Goal: Task Accomplishment & Management: Use online tool/utility

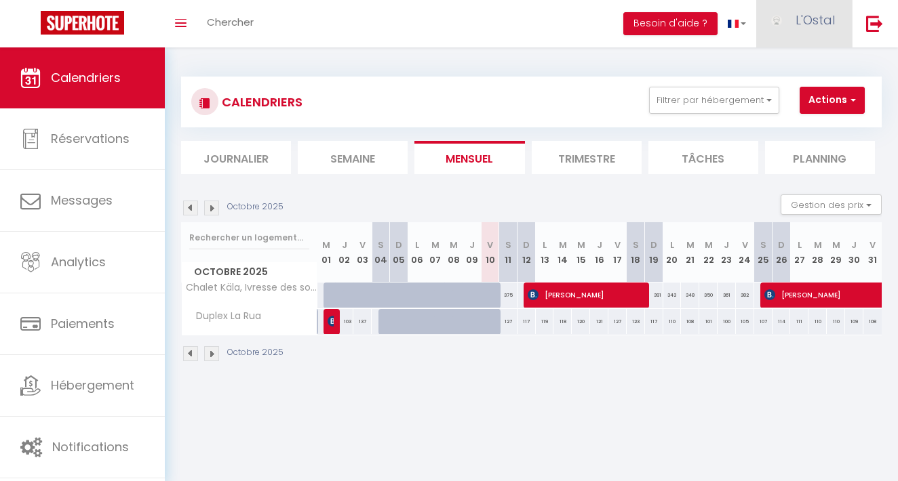
click at [784, 21] on img at bounding box center [776, 21] width 20 height 12
click at [793, 65] on link "Paramètres" at bounding box center [797, 67] width 100 height 23
select select "28"
select select "fr"
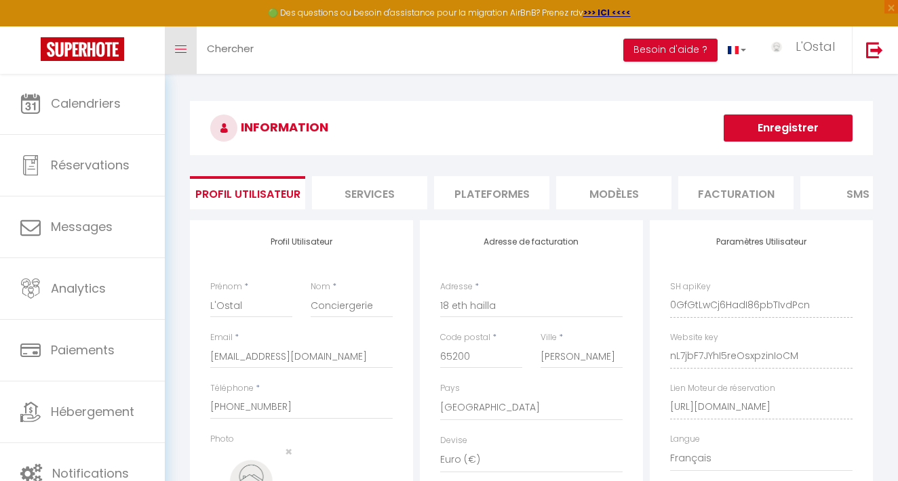
click at [192, 41] on link "Toggle menubar" at bounding box center [181, 49] width 32 height 47
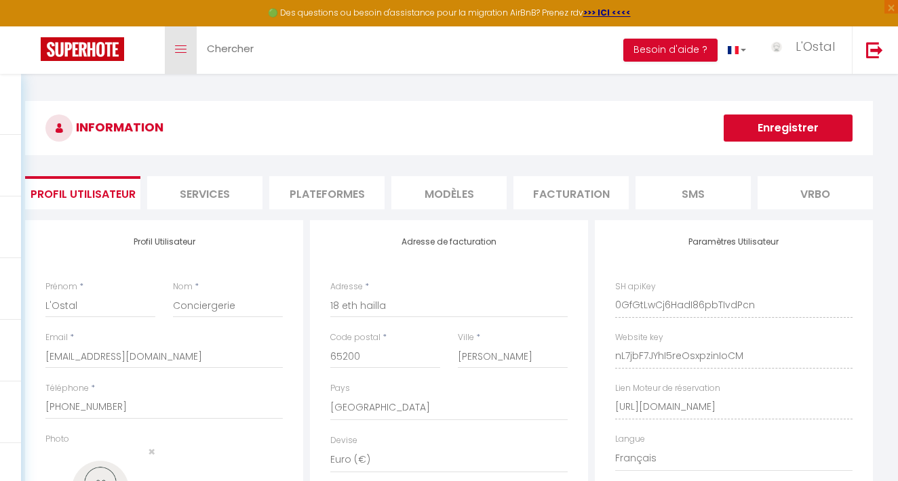
click at [192, 41] on link "Toggle menubar" at bounding box center [181, 49] width 32 height 47
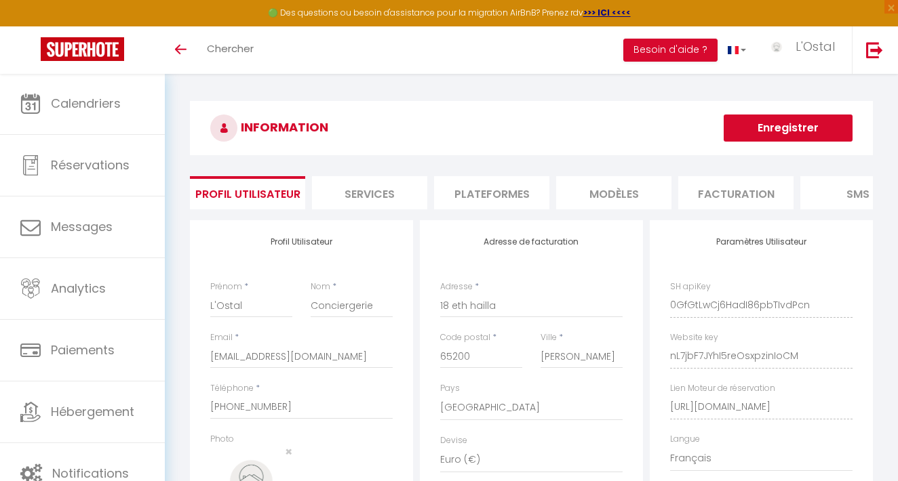
click at [108, 45] on img at bounding box center [82, 49] width 83 height 24
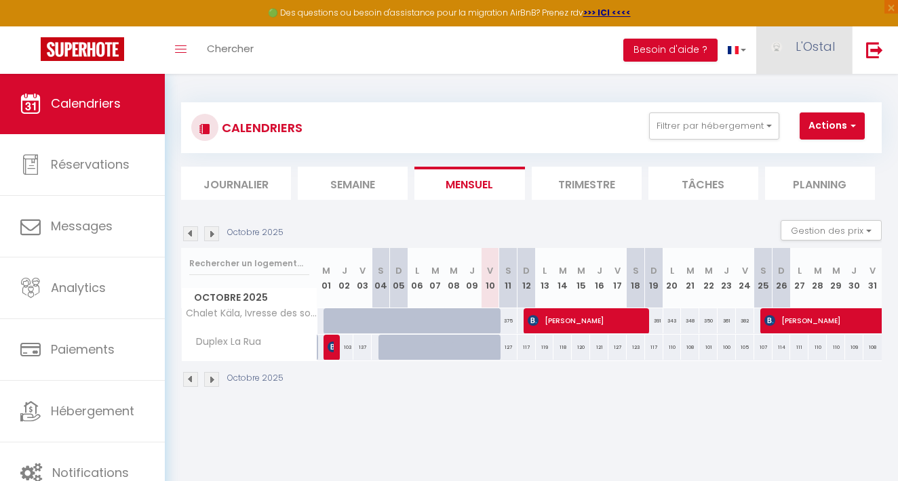
click at [807, 50] on span "L'Ostal" at bounding box center [814, 46] width 39 height 17
click at [809, 93] on link "Paramètres" at bounding box center [797, 94] width 100 height 23
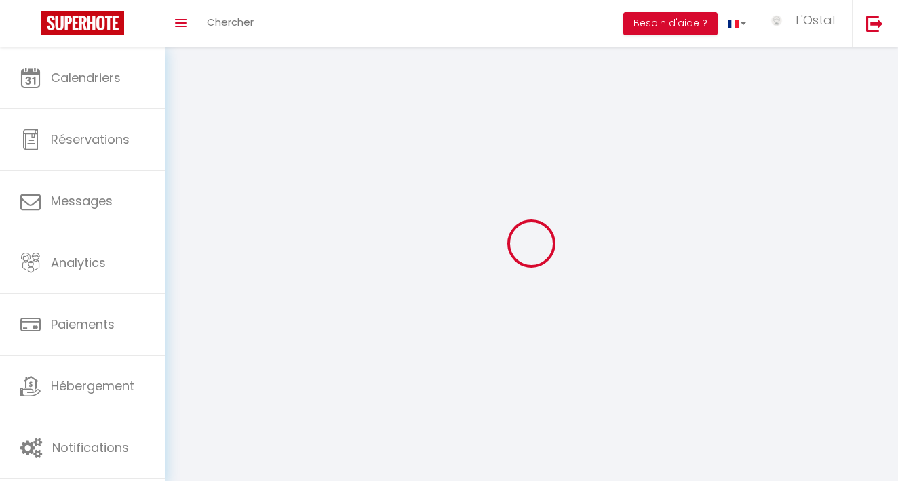
type input "L'Ostal"
type input "Conciergerie"
type input "[PHONE_NUMBER]"
type input "18 eth hailla"
type input "65200"
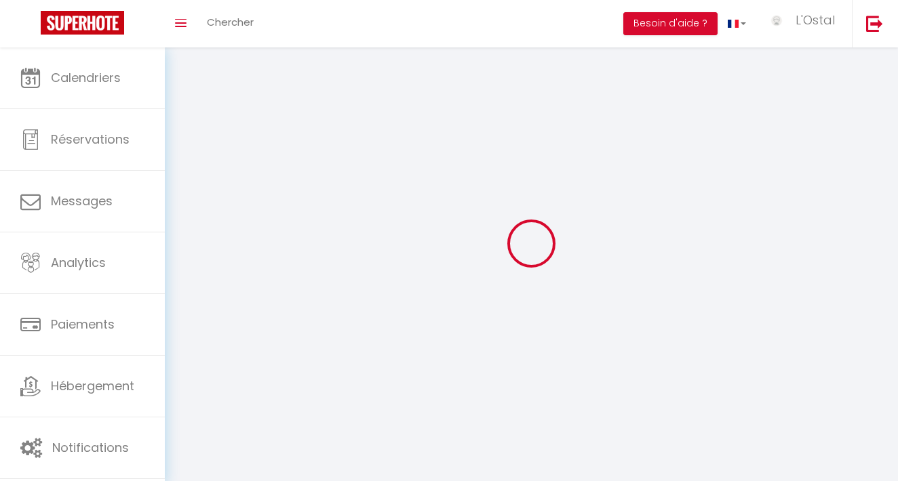
type input "[PERSON_NAME]"
type input "0GfGtLwCj6HadI86pbTIvdPcn"
type input "nL7jbF7JYhI5reOsxpzinIoCM"
type input "[URL][DOMAIN_NAME]"
select select "1"
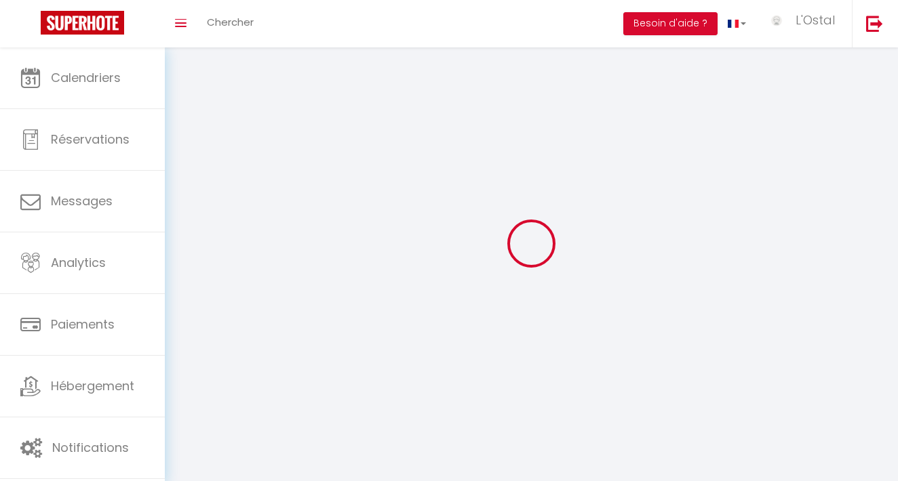
select select "28"
select select "fr"
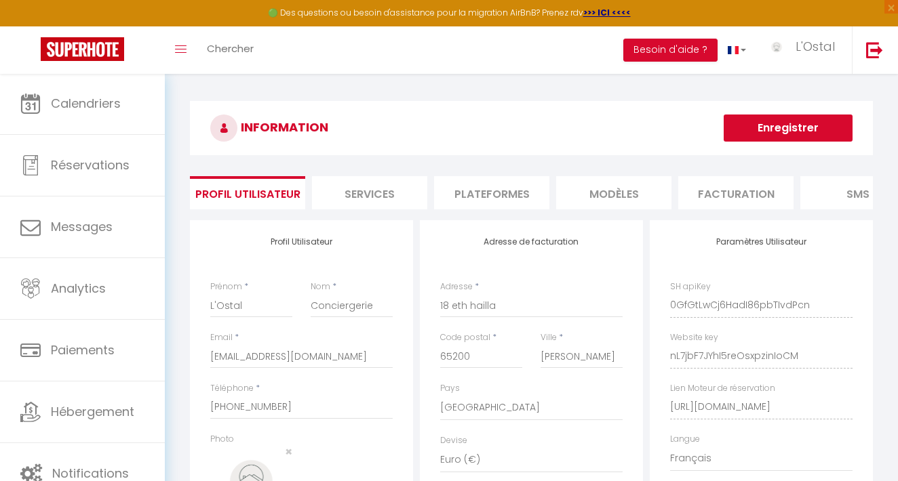
click at [495, 187] on li "Plateformes" at bounding box center [491, 192] width 115 height 33
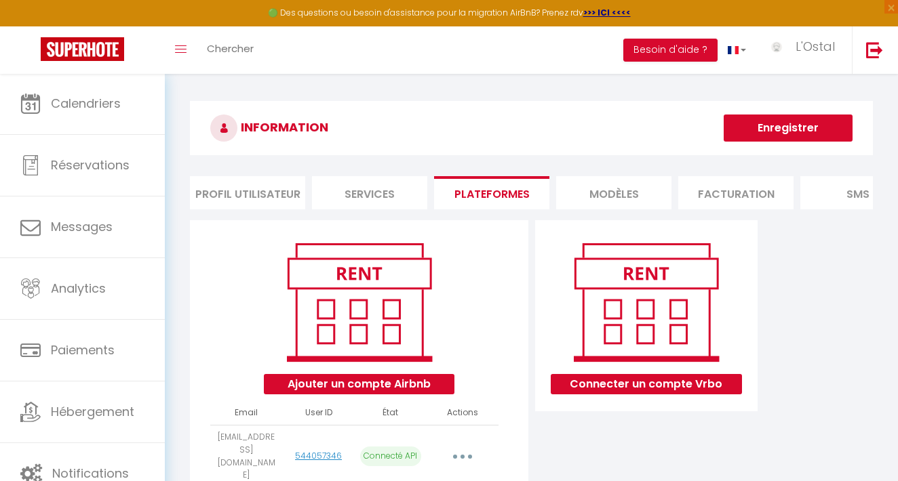
click at [374, 191] on li "Services" at bounding box center [369, 192] width 115 height 33
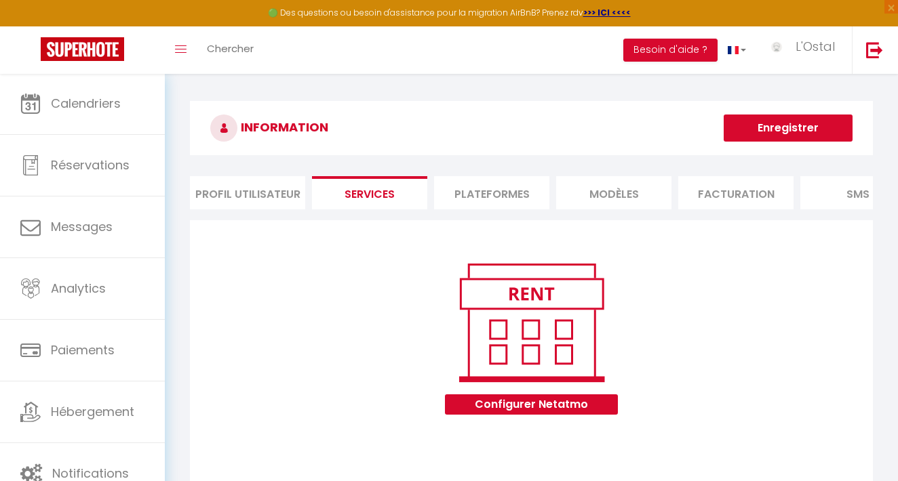
click at [637, 195] on li "MODÈLES" at bounding box center [613, 192] width 115 height 33
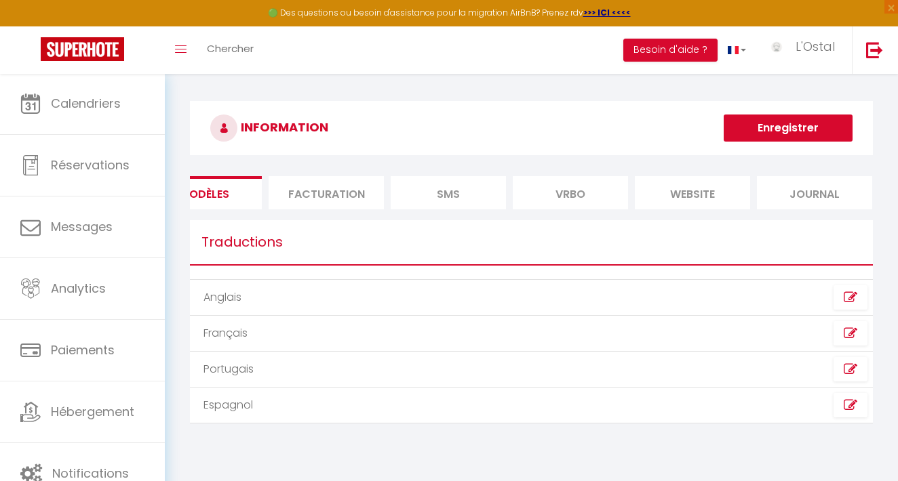
scroll to position [0, 409]
click at [696, 189] on li "website" at bounding box center [692, 192] width 115 height 33
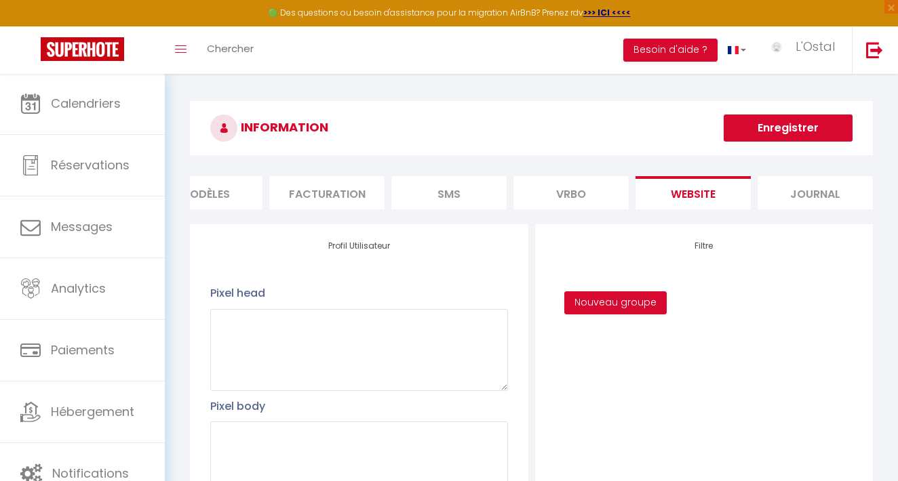
click at [588, 194] on li "Vrbo" at bounding box center [570, 192] width 115 height 33
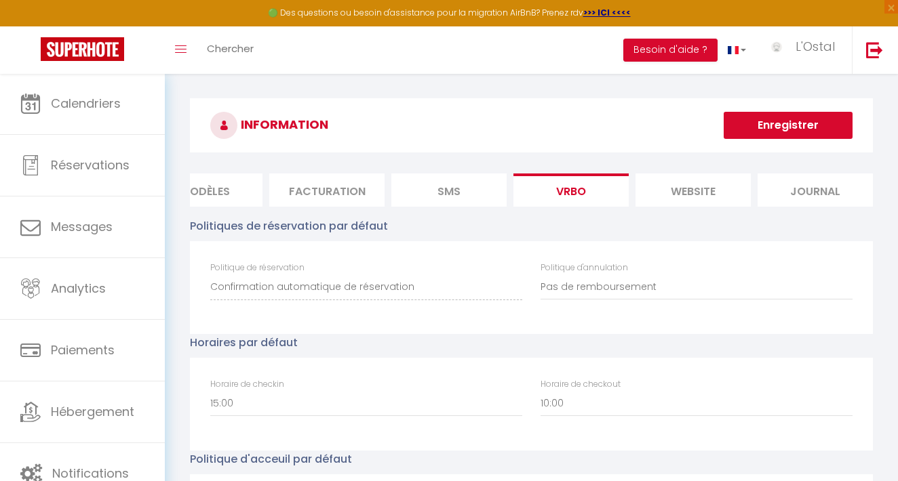
scroll to position [5, 0]
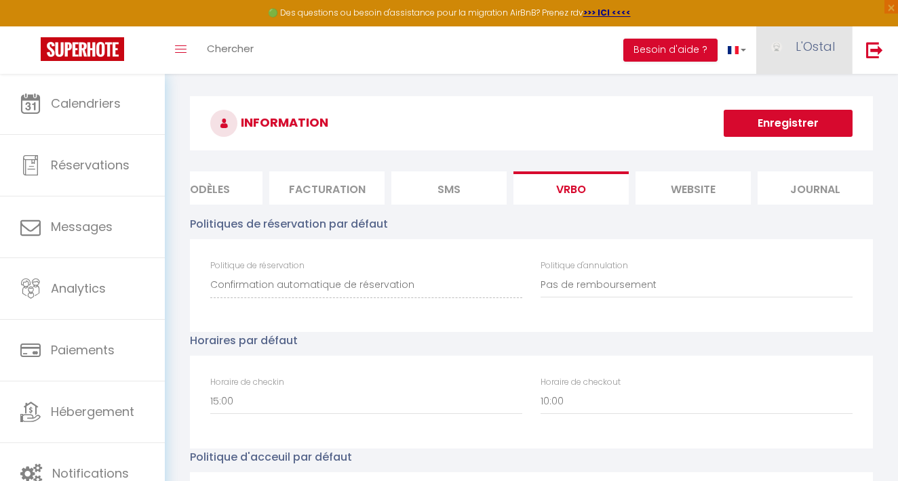
click at [777, 47] on img at bounding box center [776, 47] width 20 height 12
click at [775, 119] on link "Équipe" at bounding box center [797, 118] width 100 height 23
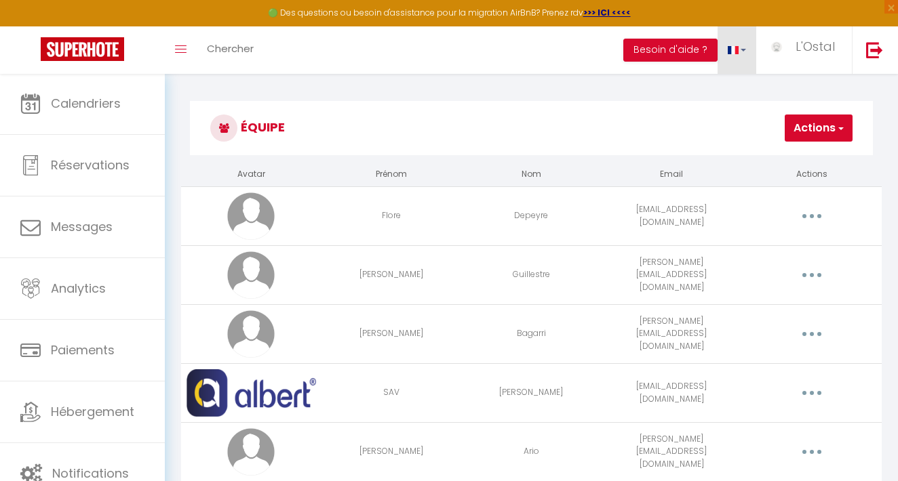
click at [743, 43] on link at bounding box center [736, 49] width 39 height 47
click at [809, 54] on span "L'Ostal" at bounding box center [814, 46] width 39 height 17
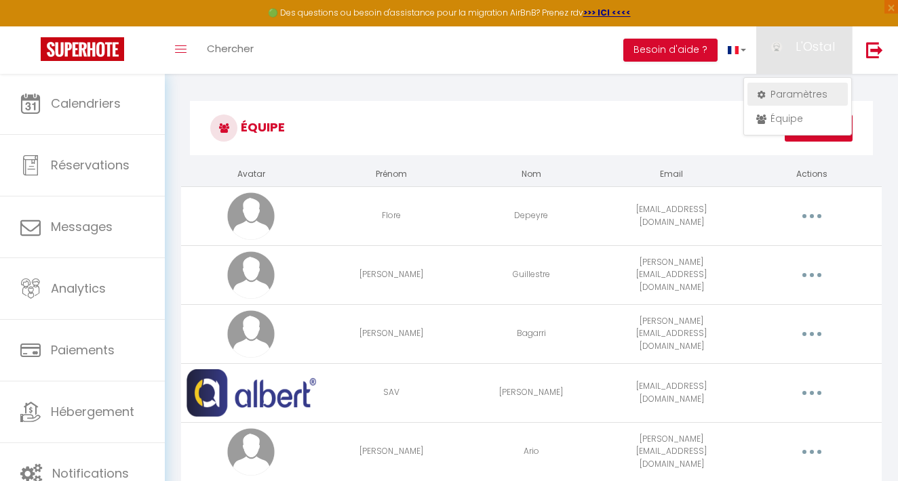
click at [804, 93] on link "Paramètres" at bounding box center [797, 94] width 100 height 23
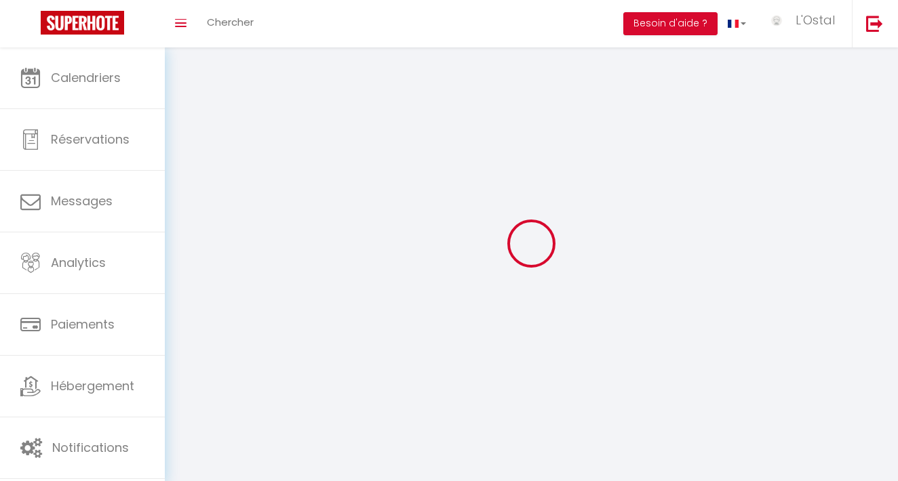
select select
type input "L'Ostal"
type input "Conciergerie"
type input "[PHONE_NUMBER]"
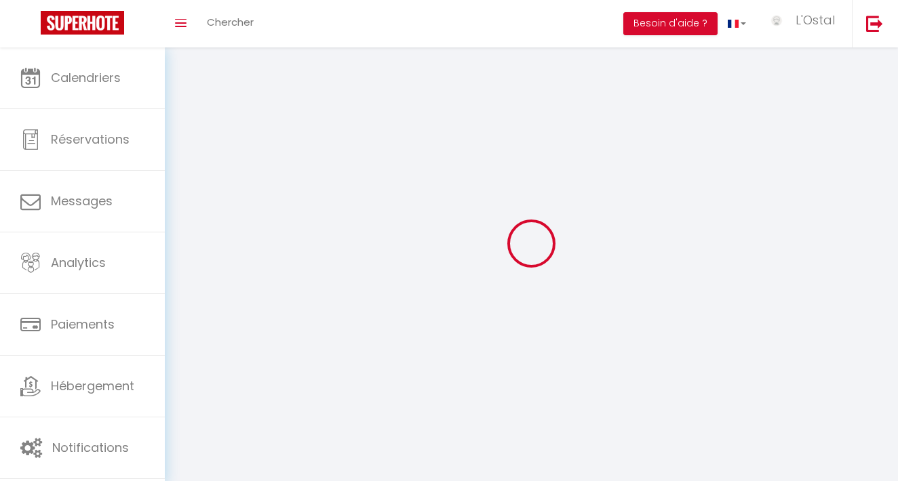
type input "18 eth hailla"
type input "65200"
type input "[PERSON_NAME]"
type input "0GfGtLwCj6HadI86pbTIvdPcn"
type input "nL7jbF7JYhI5reOsxpzinIoCM"
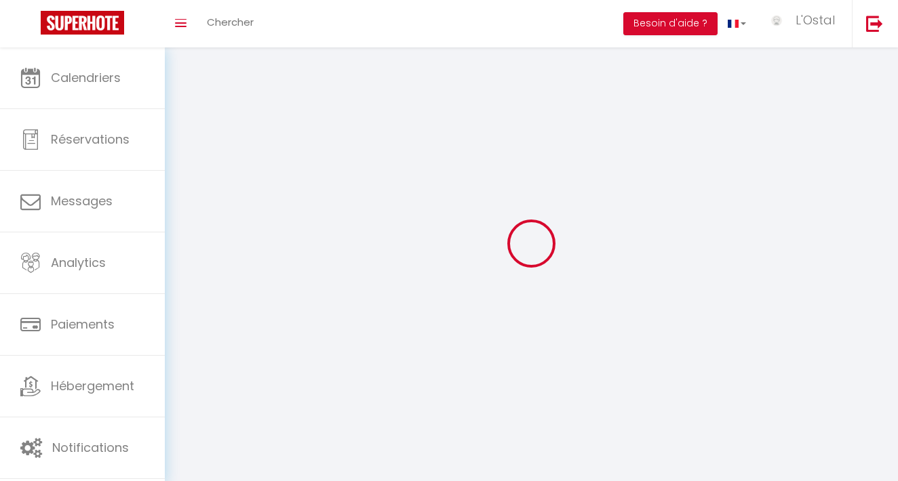
type input "[URL][DOMAIN_NAME]"
select select "28"
select select "fr"
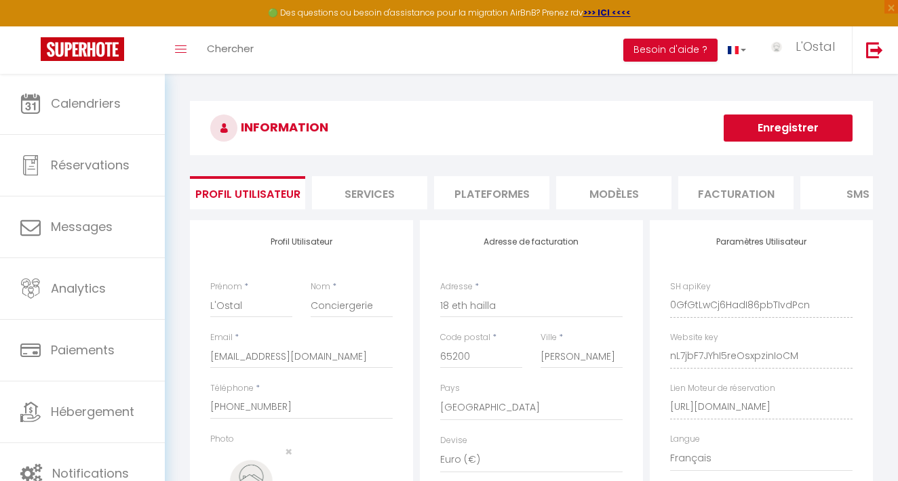
click at [379, 199] on li "Services" at bounding box center [369, 192] width 115 height 33
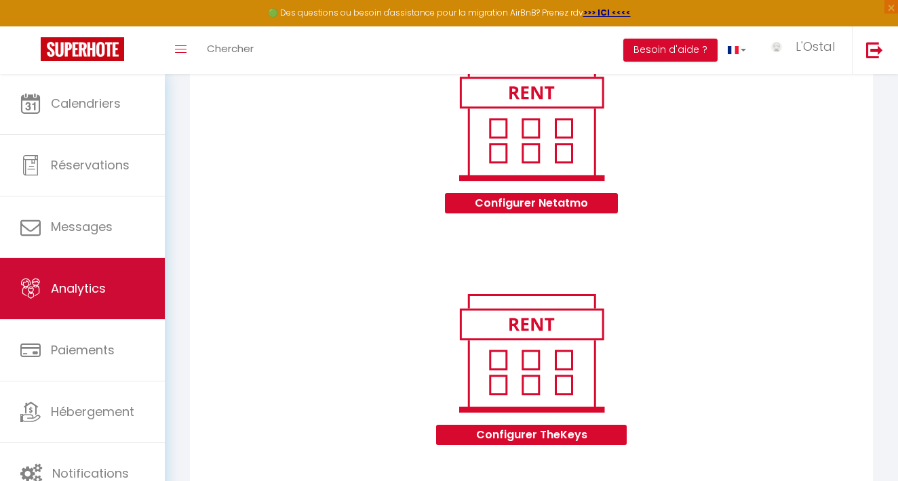
scroll to position [222, 0]
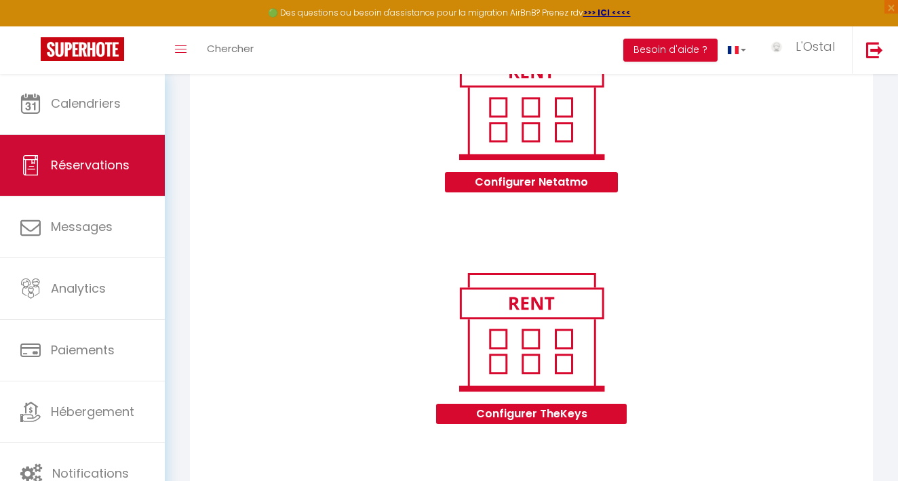
click at [100, 167] on span "Réservations" at bounding box center [90, 165] width 79 height 17
select select "not_cancelled"
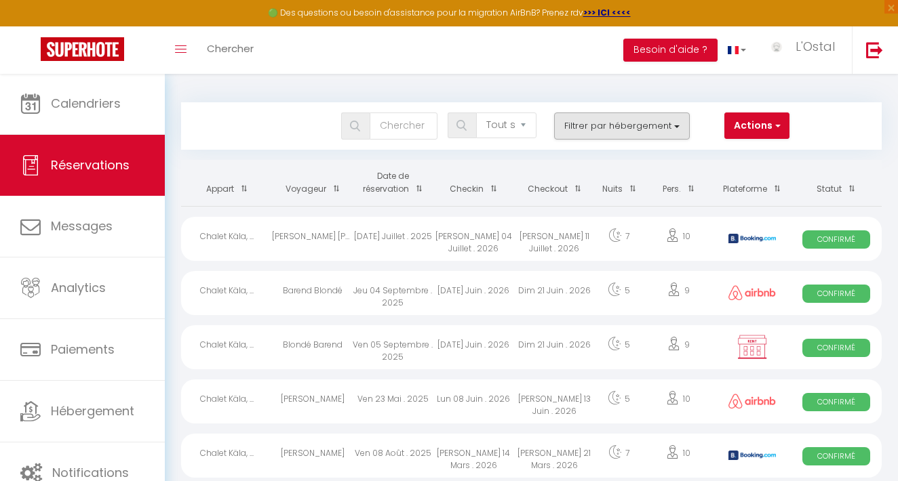
click at [630, 123] on button "Filtrer par hébergement" at bounding box center [622, 126] width 136 height 27
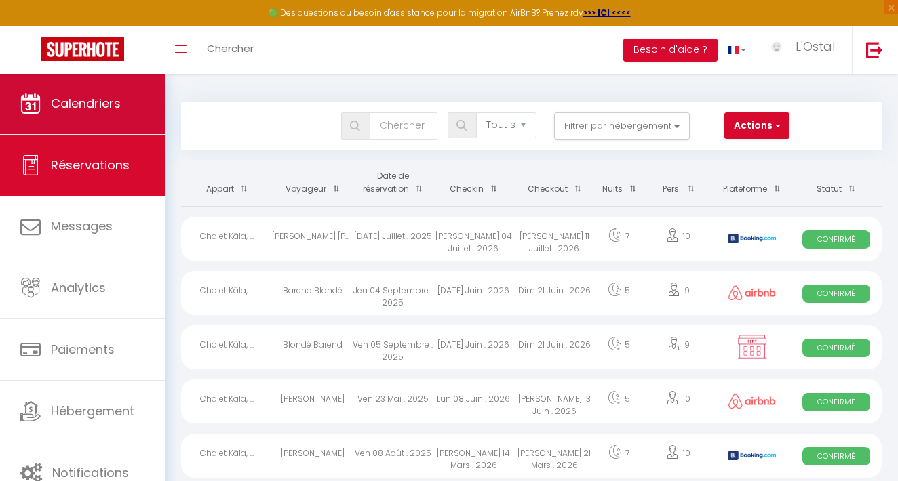
click at [102, 112] on span "Calendriers" at bounding box center [86, 103] width 70 height 17
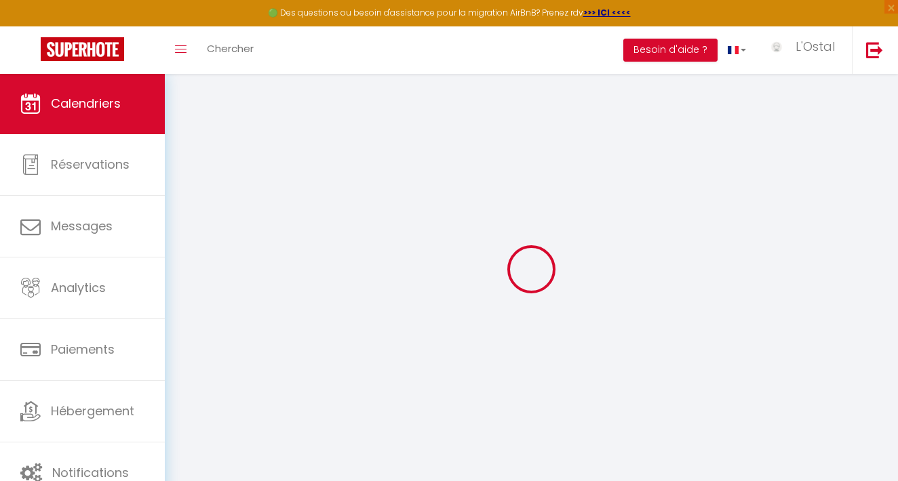
select select "2025"
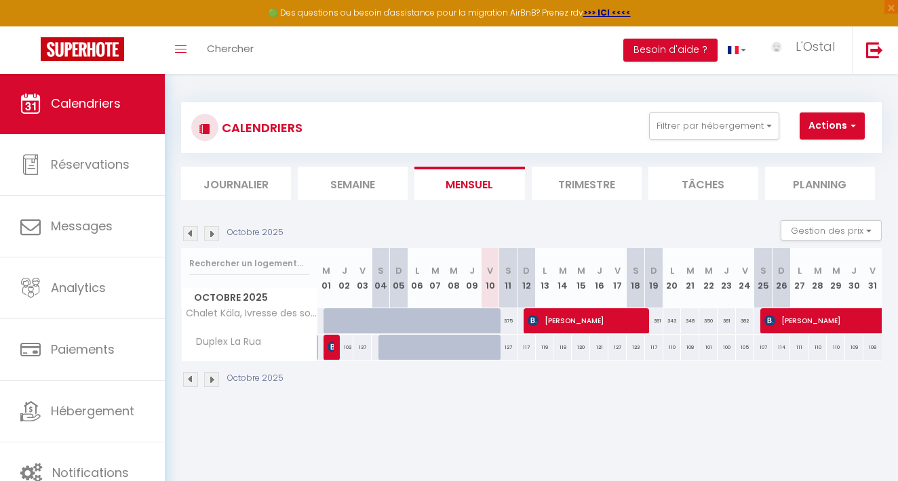
click at [822, 123] on button "Actions" at bounding box center [831, 126] width 65 height 27
click at [826, 172] on link "Exporter les réservations" at bounding box center [837, 177] width 118 height 20
type input "[EMAIL_ADDRESS][DOMAIN_NAME]"
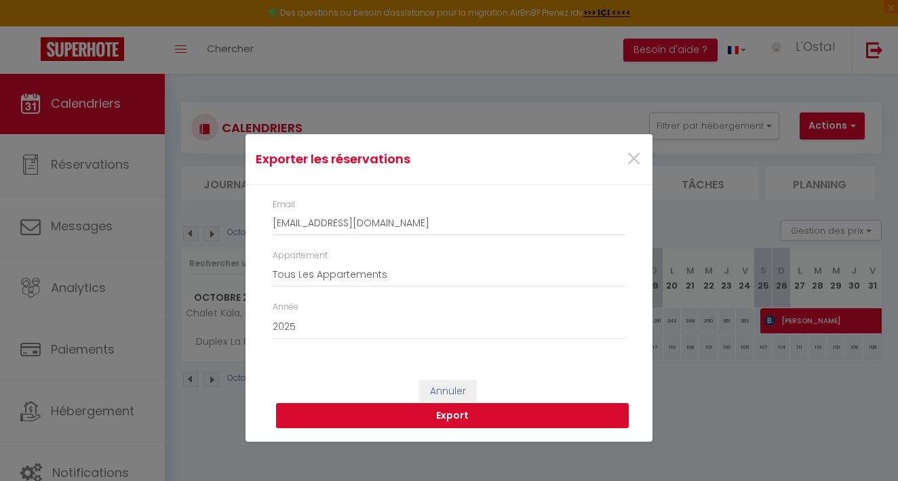
click at [454, 411] on button "Export" at bounding box center [452, 416] width 352 height 26
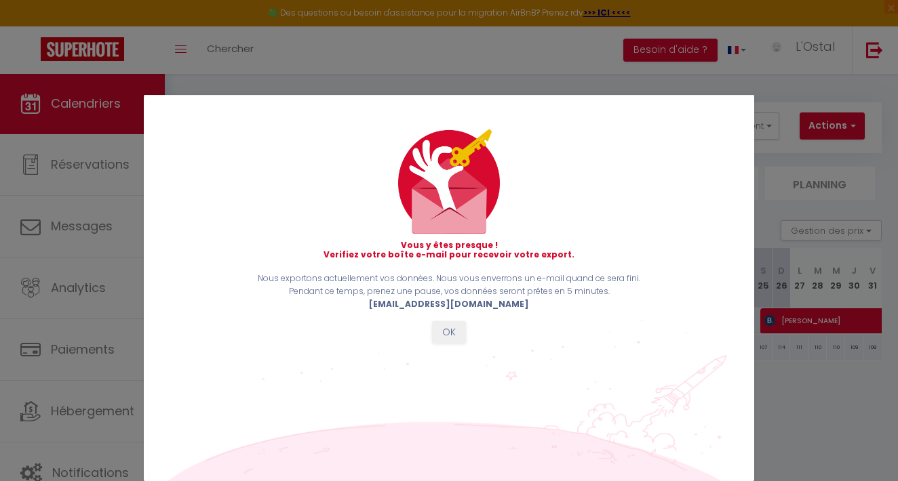
click at [446, 325] on button "OK" at bounding box center [449, 332] width 34 height 23
